Goal: Find specific fact: Find specific page/section

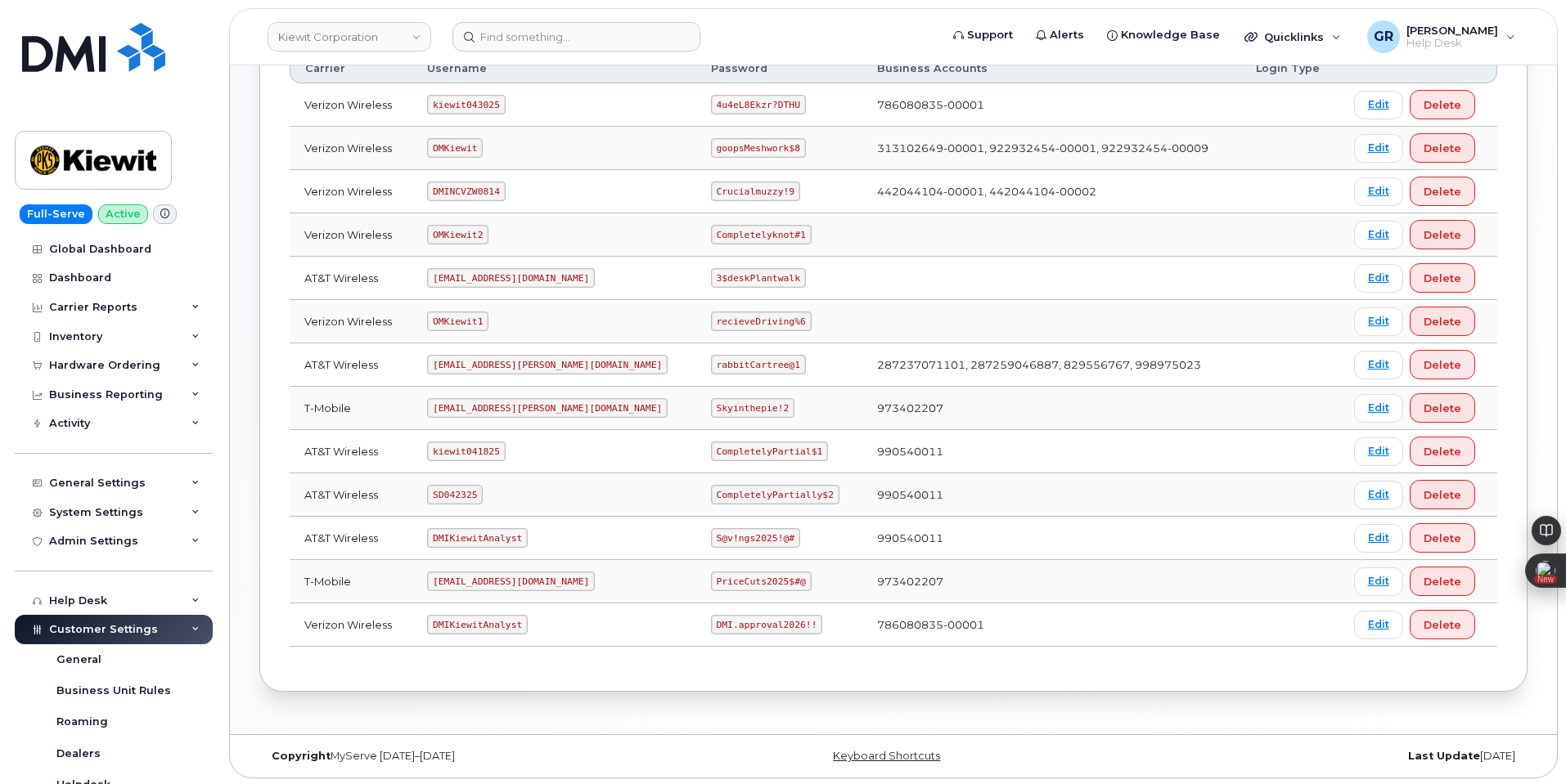
scroll to position [293, 0]
click at [723, 493] on code "CompletelyPartially$2" at bounding box center [775, 492] width 128 height 19
click at [723, 494] on code "CompletelyPartially$2" at bounding box center [775, 492] width 128 height 19
click at [711, 498] on code "CompletelyPartially$2" at bounding box center [775, 492] width 128 height 19
drag, startPoint x: 668, startPoint y: 494, endPoint x: 704, endPoint y: 491, distance: 36.1
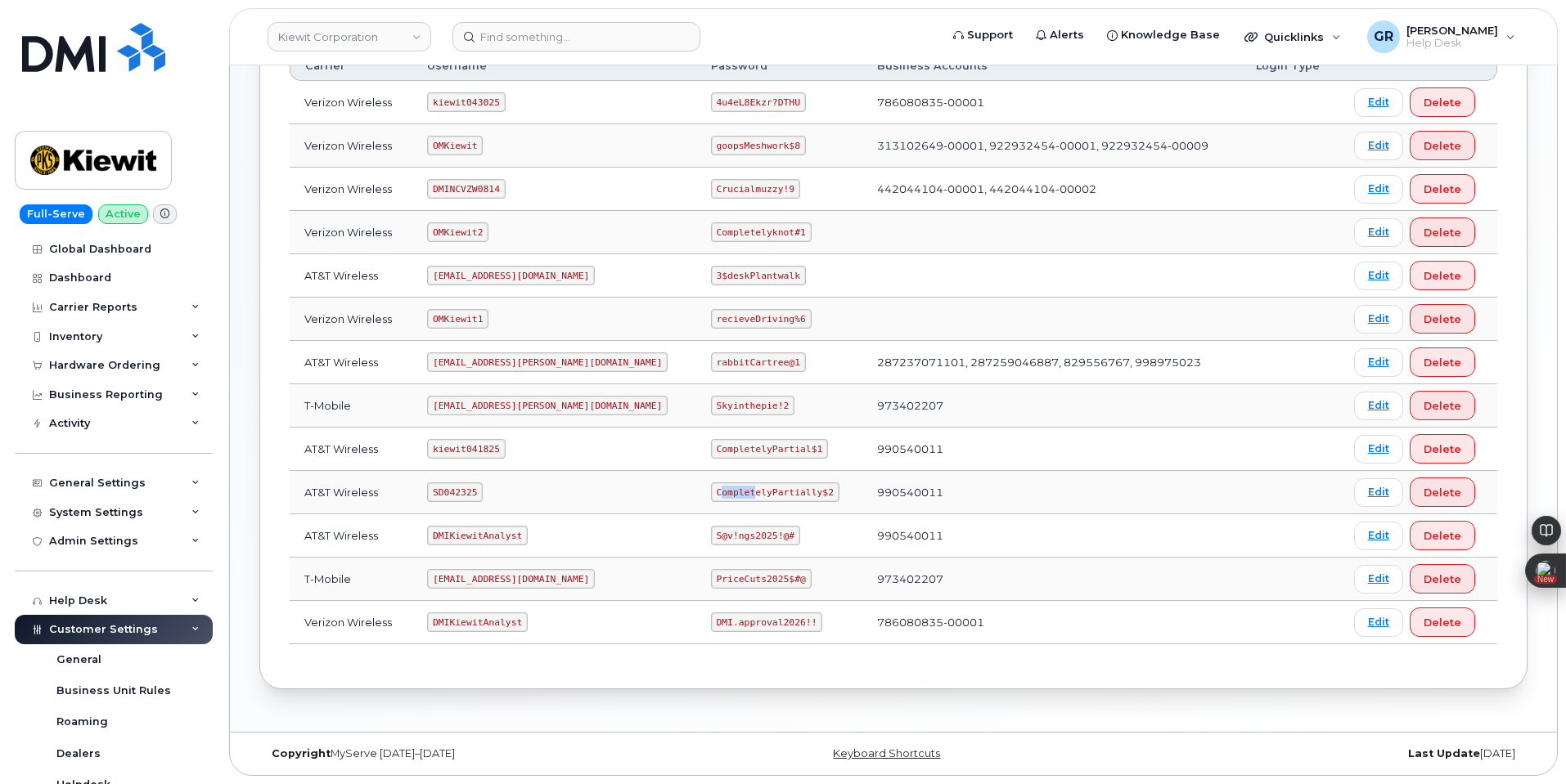
click at [711, 491] on code "CompletelyPartially$2" at bounding box center [775, 492] width 128 height 19
click at [711, 490] on code "CompletelyPartially$2" at bounding box center [775, 492] width 128 height 19
drag, startPoint x: 663, startPoint y: 495, endPoint x: 783, endPoint y: 492, distance: 120.0
click at [783, 492] on td "CompletelyPartially$2" at bounding box center [780, 492] width 166 height 43
copy code "CompletelyPartially$2"
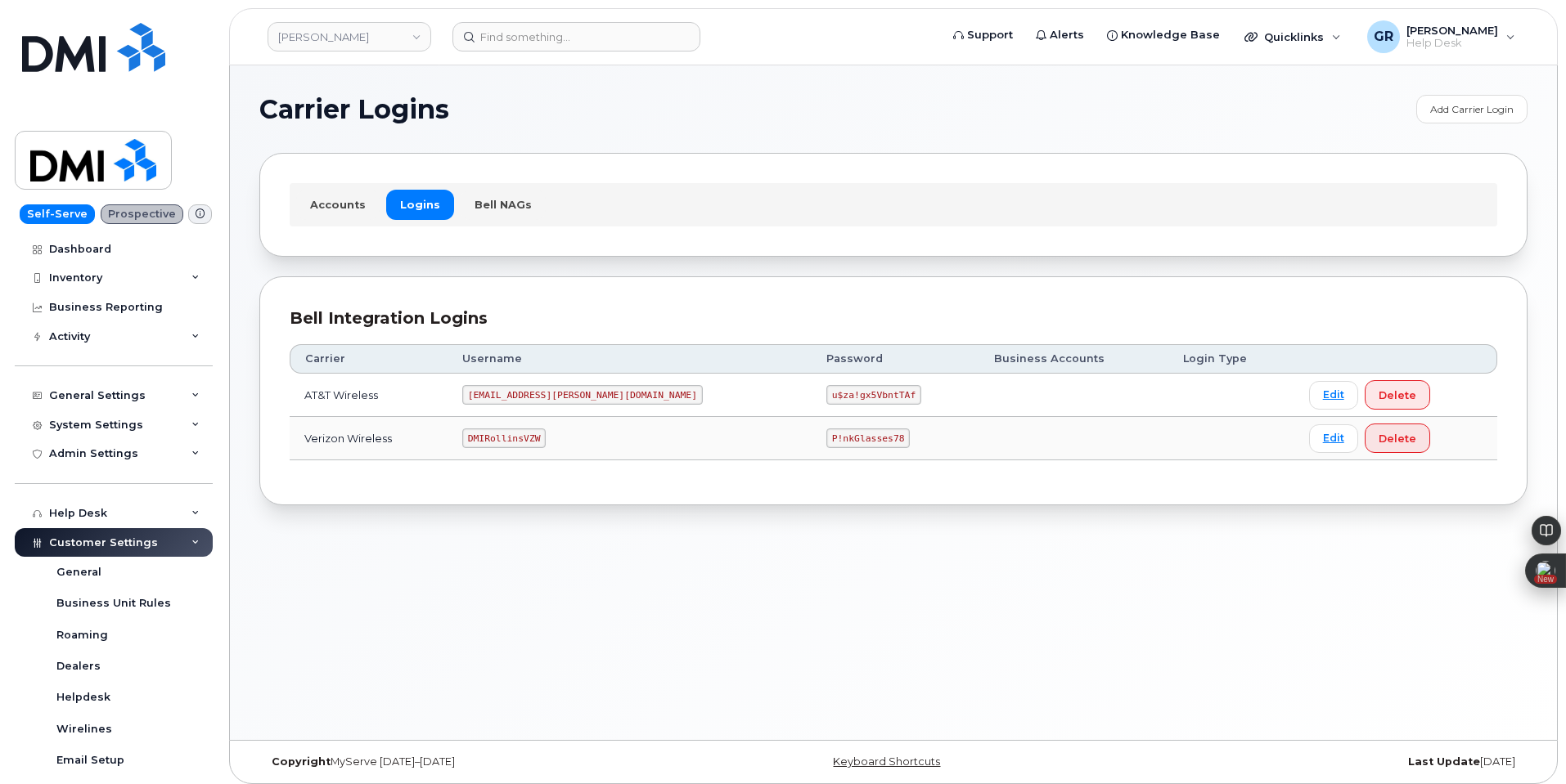
click at [827, 433] on code "P!nkGlasses78" at bounding box center [868, 438] width 84 height 19
copy code "P!nkGlasses78"
drag, startPoint x: 728, startPoint y: 439, endPoint x: 883, endPoint y: 418, distance: 156.4
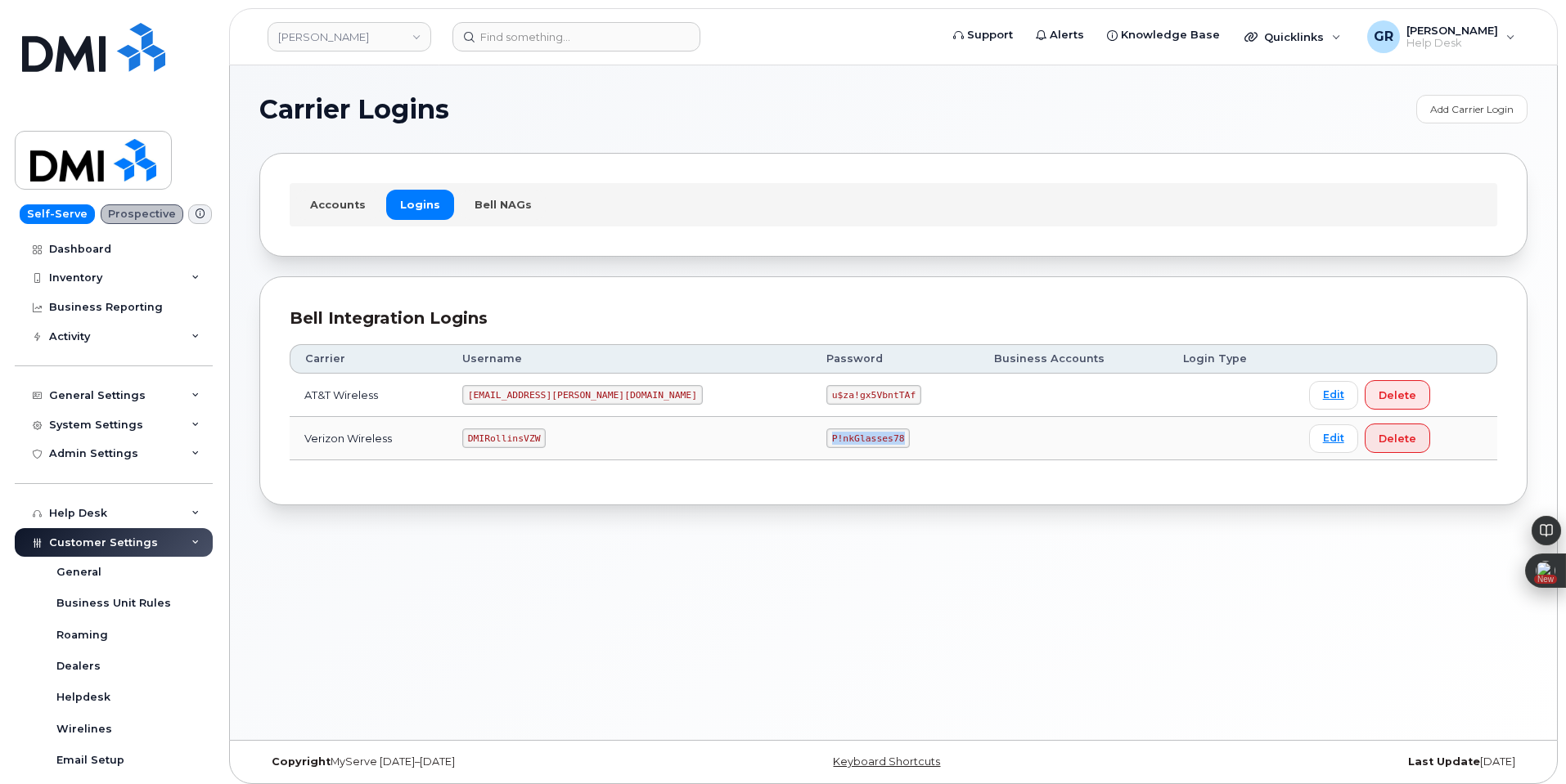
click at [881, 429] on td "P!nkGlasses78" at bounding box center [895, 438] width 168 height 43
copy code "P!nkGlasses78"
click at [527, 437] on code "DMIRollinsVZW" at bounding box center [504, 438] width 84 height 19
copy code "DMIRollinsVZW"
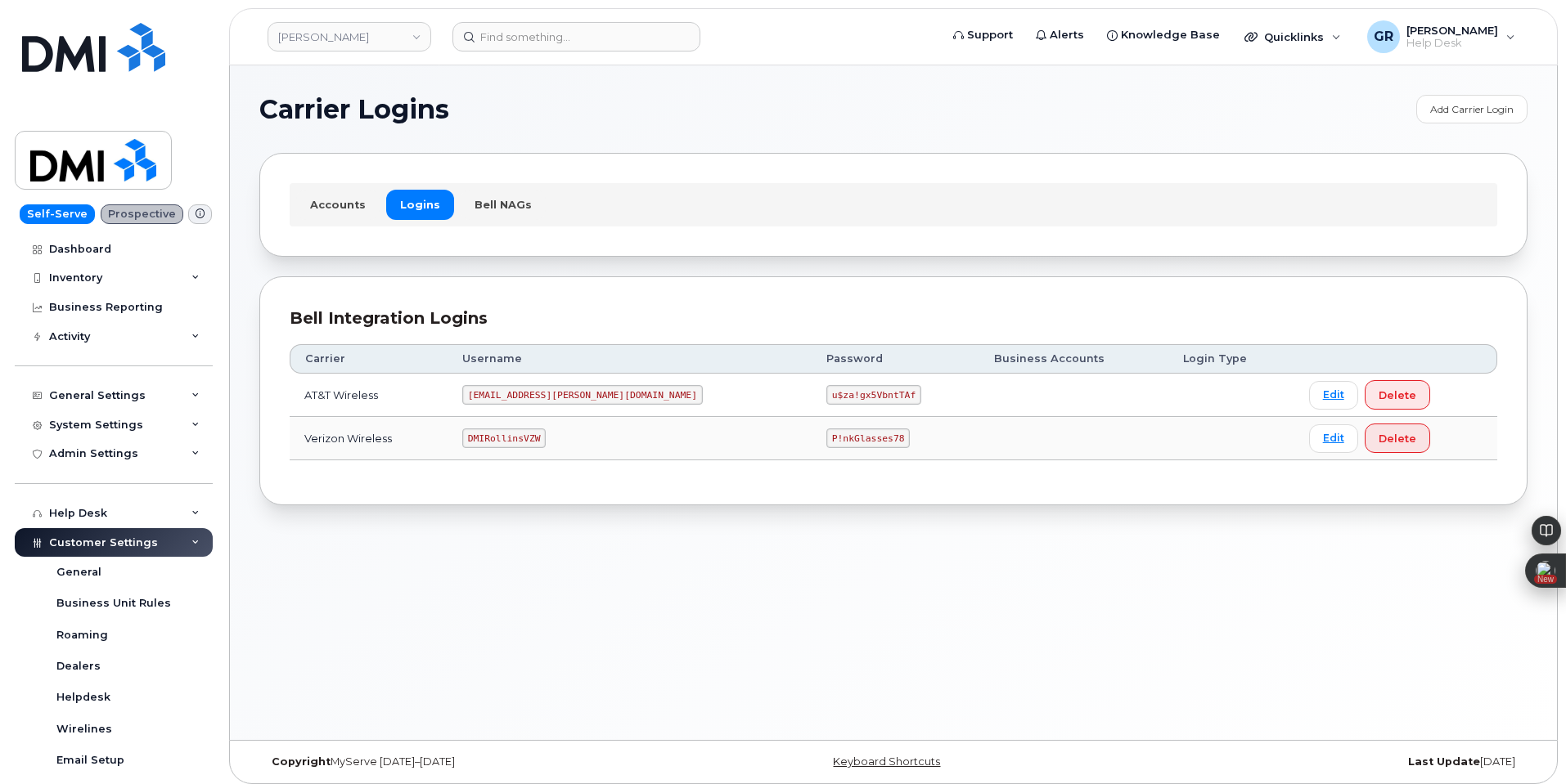
click at [827, 431] on code "P!nkGlasses78" at bounding box center [868, 438] width 84 height 19
drag, startPoint x: 733, startPoint y: 433, endPoint x: 845, endPoint y: 443, distance: 112.4
click at [841, 445] on td "P!nkGlasses78" at bounding box center [895, 438] width 168 height 43
copy code "P!nkGlasses78"
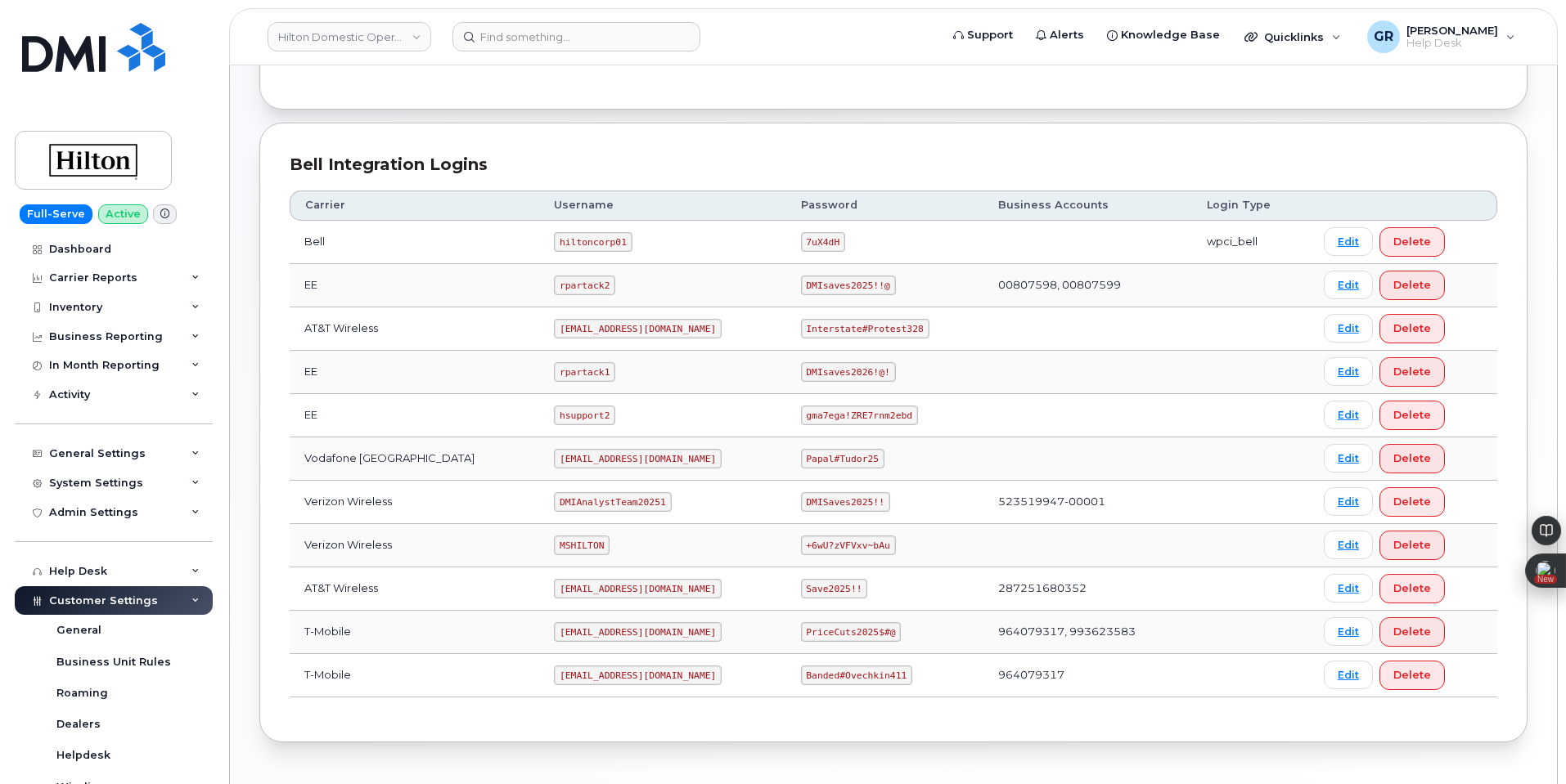
scroll to position [382, 0]
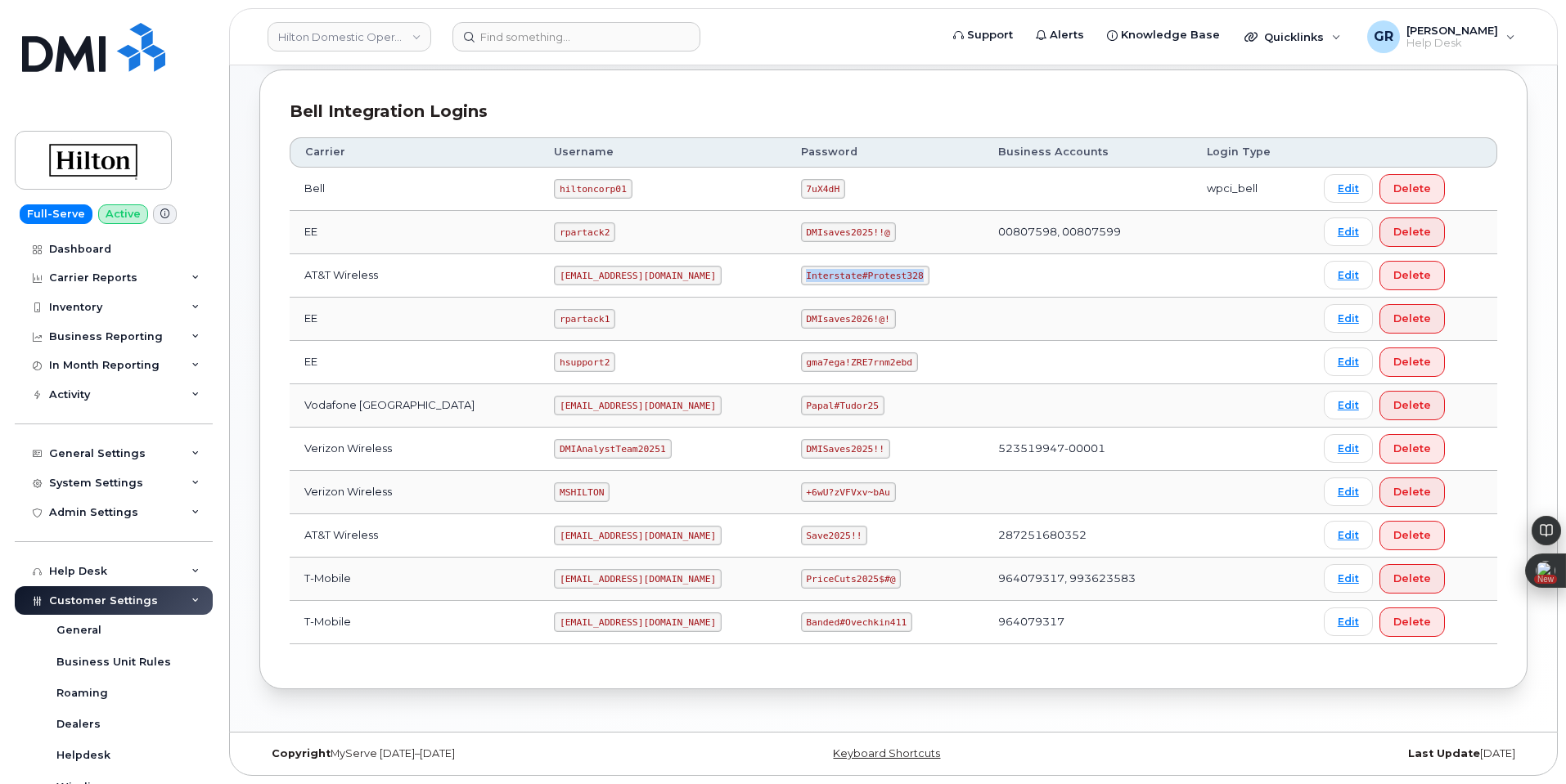
drag, startPoint x: 793, startPoint y: 273, endPoint x: 932, endPoint y: 279, distance: 139.1
click at [932, 279] on td "Interstate#Protest328" at bounding box center [885, 275] width 198 height 43
copy code "Interstate#Protest328"
